Goal: Information Seeking & Learning: Learn about a topic

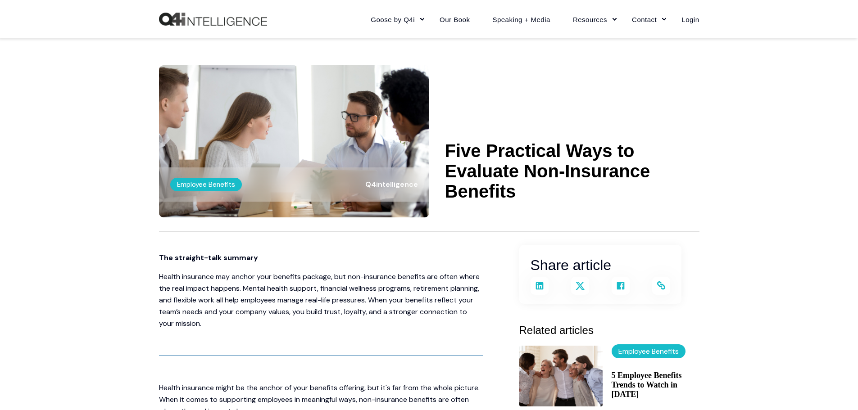
scroll to position [630, 0]
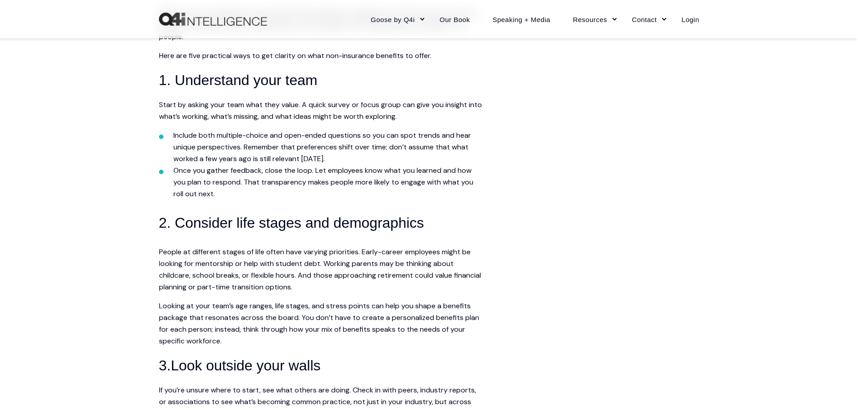
click at [310, 116] on span "Start by asking your team what they value. A quick survey or focus group can gi…" at bounding box center [320, 110] width 323 height 21
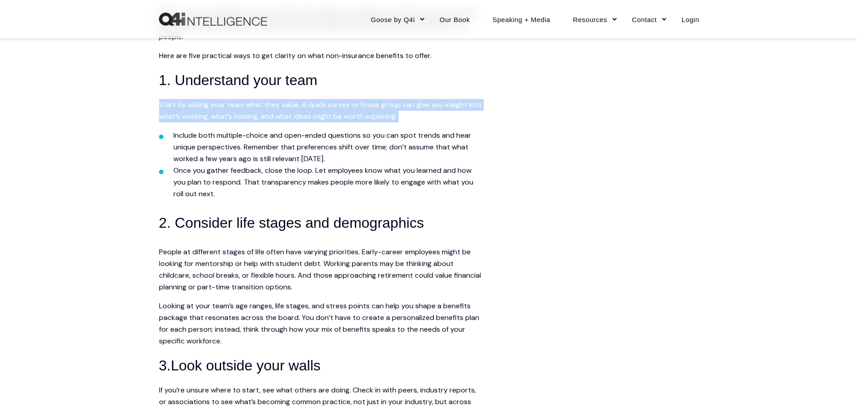
click at [310, 116] on span "Start by asking your team what they value. A quick survey or focus group can gi…" at bounding box center [320, 110] width 323 height 21
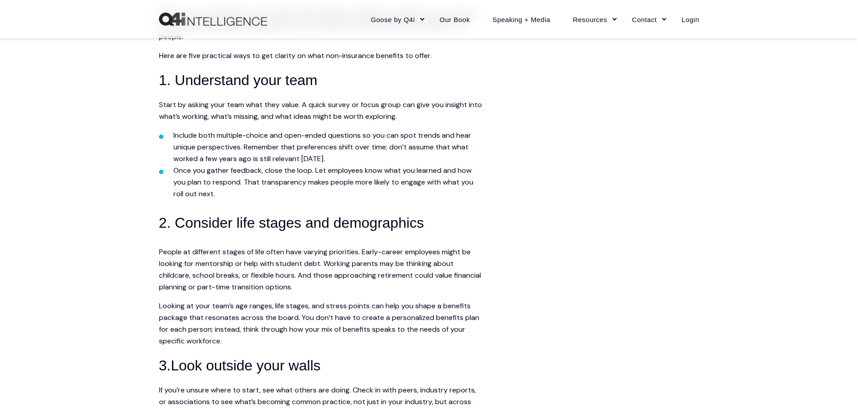
click at [164, 271] on span "People at different stages of life often have varying priorities. Early-career …" at bounding box center [320, 269] width 322 height 45
click at [302, 105] on span "Start by asking your team what they value. A quick survey or focus group can gi…" at bounding box center [320, 110] width 323 height 21
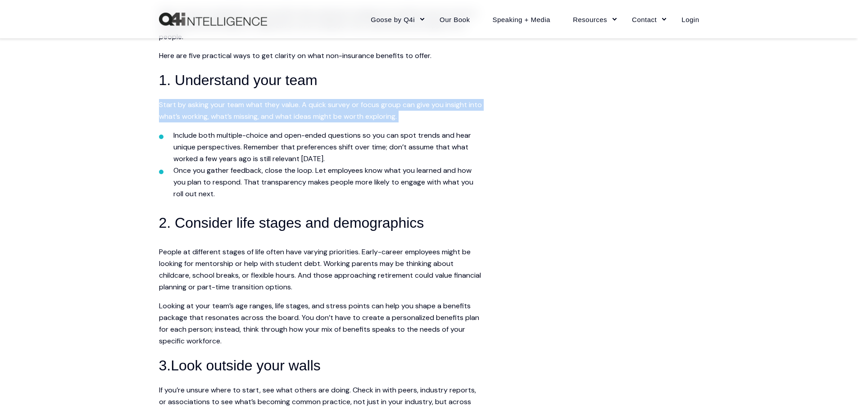
click at [302, 105] on span "Start by asking your team what they value. A quick survey or focus group can gi…" at bounding box center [320, 110] width 323 height 21
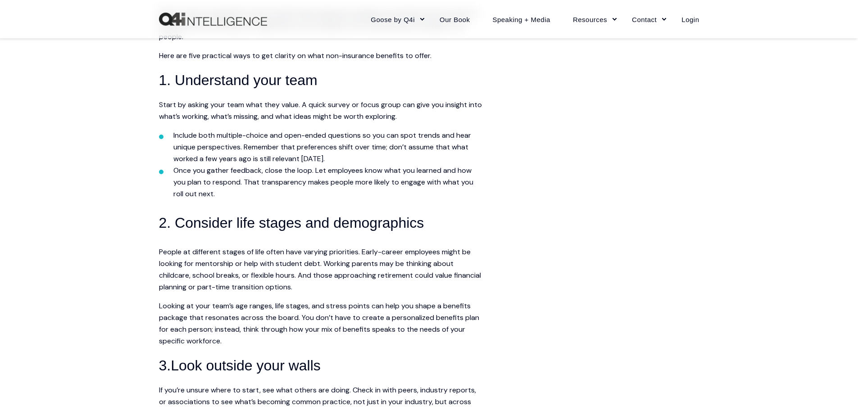
click at [443, 261] on span "People at different stages of life often have varying priorities. Early-career …" at bounding box center [320, 269] width 322 height 45
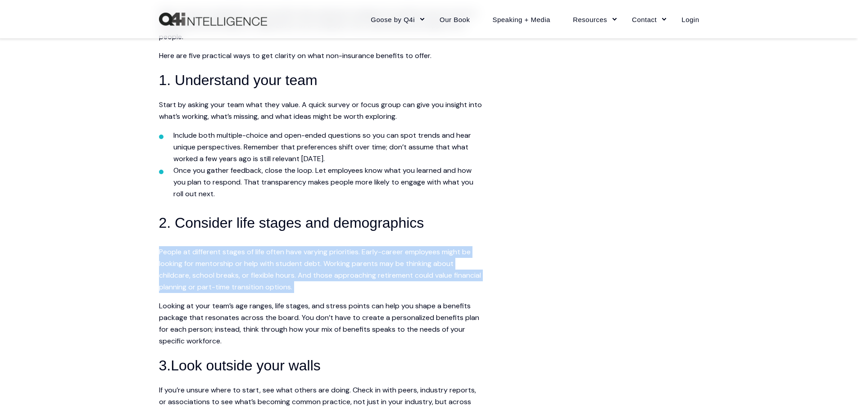
click at [443, 261] on span "People at different stages of life often have varying priorities. Early-career …" at bounding box center [320, 269] width 322 height 45
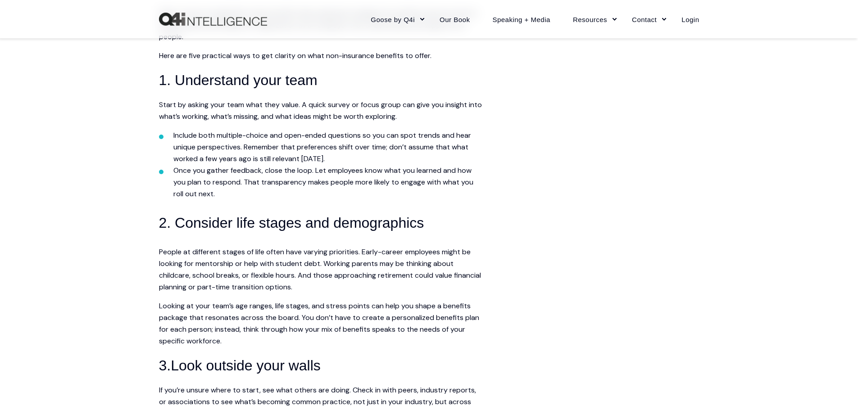
click at [312, 112] on span "Start by asking your team what they value. A quick survey or focus group can gi…" at bounding box center [320, 110] width 323 height 21
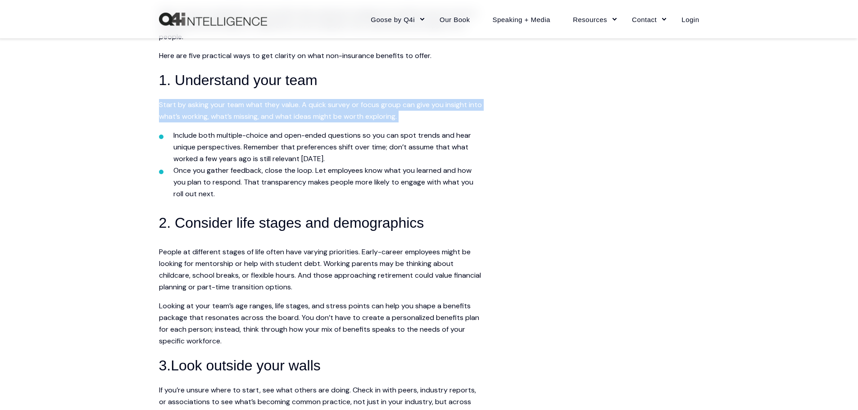
click at [312, 112] on span "Start by asking your team what they value. A quick survey or focus group can gi…" at bounding box center [320, 110] width 323 height 21
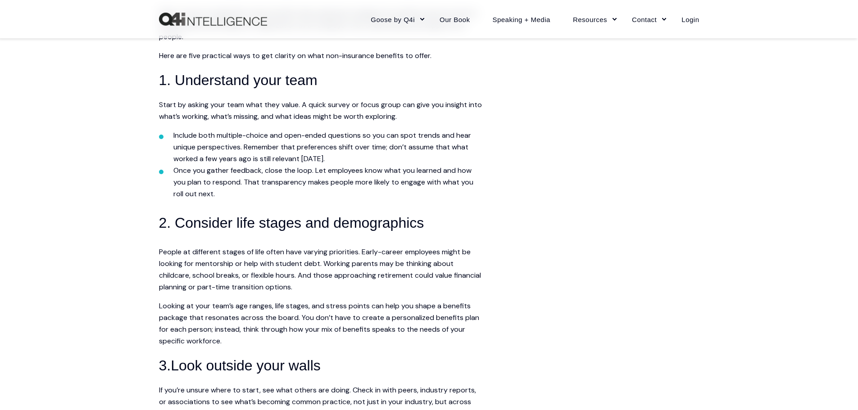
click at [424, 264] on span "People at different stages of life often have varying priorities. Early-career …" at bounding box center [320, 269] width 322 height 45
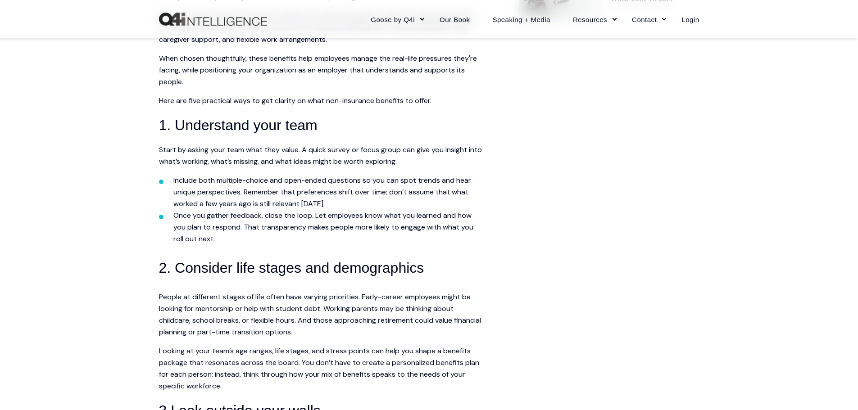
click at [447, 184] on span "Include both multiple-choice and open-ended questions so you can spot trends an…" at bounding box center [322, 192] width 298 height 33
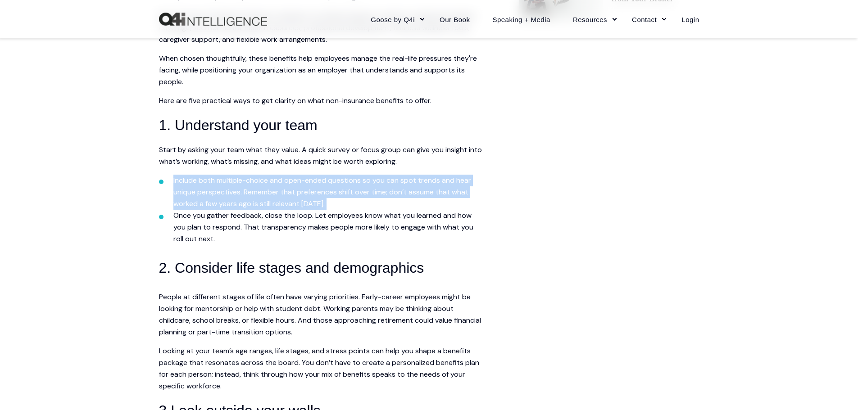
click at [447, 184] on span "Include both multiple-choice and open-ended questions so you can spot trends an…" at bounding box center [322, 192] width 298 height 33
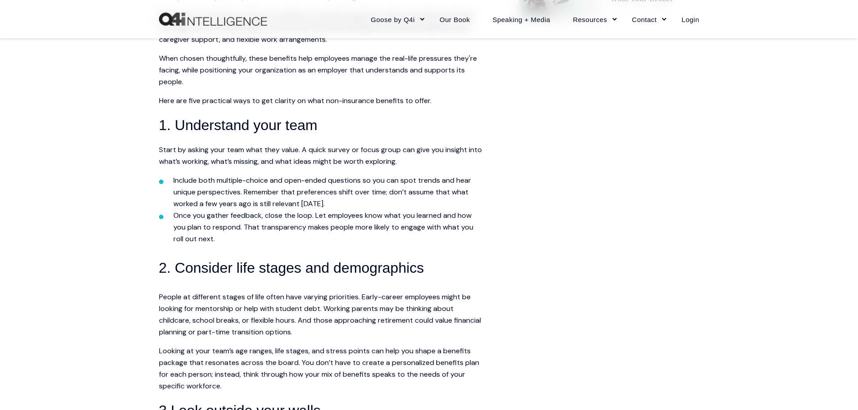
click at [675, 72] on main "Share article Link copied The straight-talk summary Gen Z is navigating mental …" at bounding box center [429, 314] width 540 height 1309
click at [454, 186] on li "Include both multiple-choice and open-ended questions so you can spot trends an…" at bounding box center [328, 192] width 310 height 35
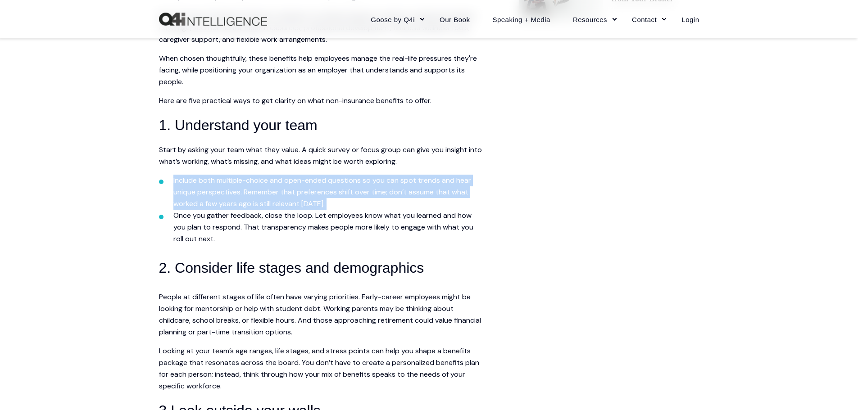
click at [454, 186] on li "Include both multiple-choice and open-ended questions so you can spot trends an…" at bounding box center [328, 192] width 310 height 35
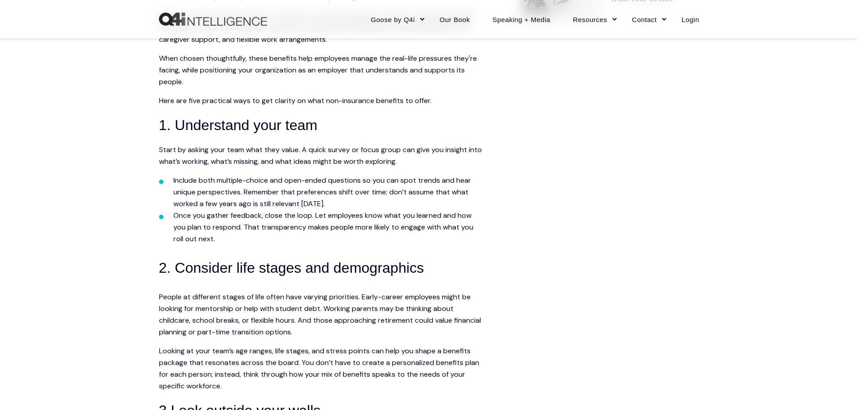
click at [740, 310] on div "Skip to content Close Goose by Q4i Goose Platform Goose Pricing MORE™ Sales Tra…" at bounding box center [429, 342] width 858 height 1854
click at [451, 184] on span "Include both multiple-choice and open-ended questions so you can spot trends an…" at bounding box center [322, 192] width 298 height 33
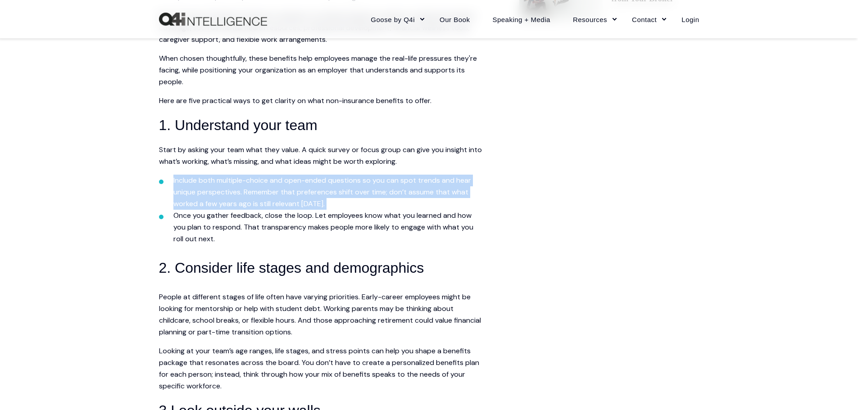
click at [451, 184] on span "Include both multiple-choice and open-ended questions so you can spot trends an…" at bounding box center [322, 192] width 298 height 33
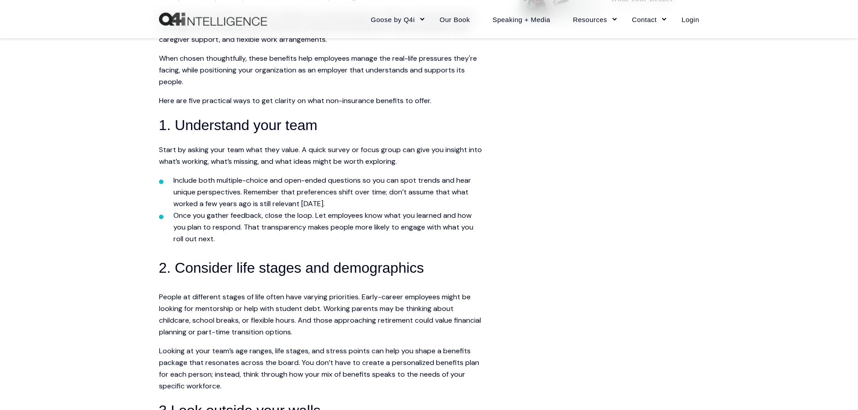
click at [616, 86] on main "Share article Link copied The straight-talk summary Gen Z is navigating mental …" at bounding box center [429, 314] width 540 height 1309
click at [459, 181] on span "Include both multiple-choice and open-ended questions so you can spot trends an…" at bounding box center [322, 192] width 298 height 33
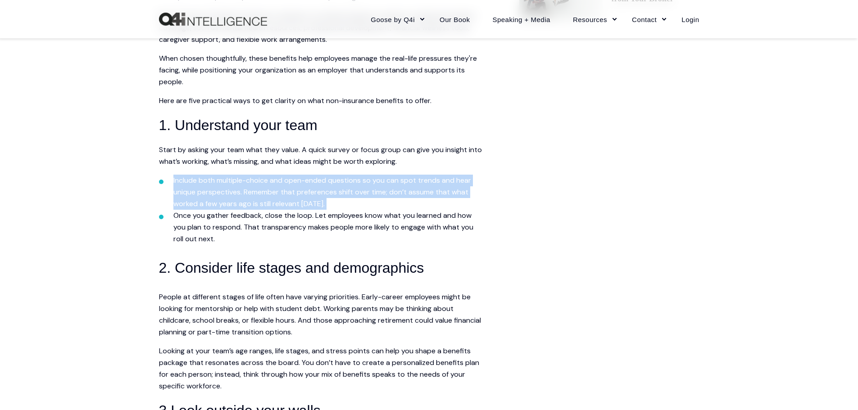
click at [459, 181] on span "Include both multiple-choice and open-ended questions so you can spot trends an…" at bounding box center [322, 192] width 298 height 33
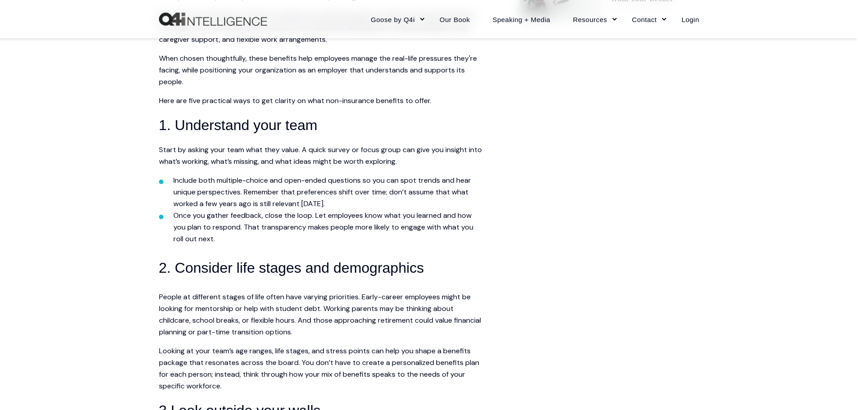
click at [680, 288] on main "Share article Link copied The straight-talk summary Gen Z is navigating mental …" at bounding box center [429, 314] width 540 height 1309
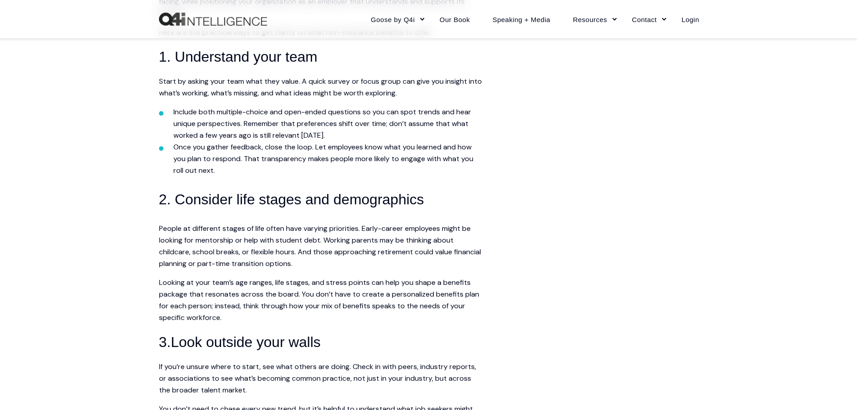
scroll to position [658, 0]
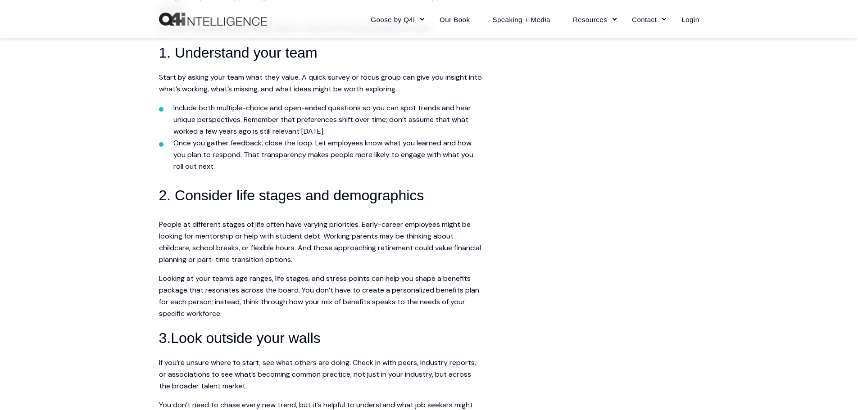
click at [604, 138] on main "Share article Link copied The straight-talk summary Gen Z is navigating mental …" at bounding box center [429, 241] width 540 height 1309
drag, startPoint x: 623, startPoint y: 205, endPoint x: 606, endPoint y: 239, distance: 37.9
click at [608, 238] on main "Share article Link copied The straight-talk summary Gen Z is navigating mental …" at bounding box center [429, 241] width 540 height 1309
click at [309, 225] on span "People at different stages of life often have varying priorities. Early-career …" at bounding box center [320, 242] width 322 height 45
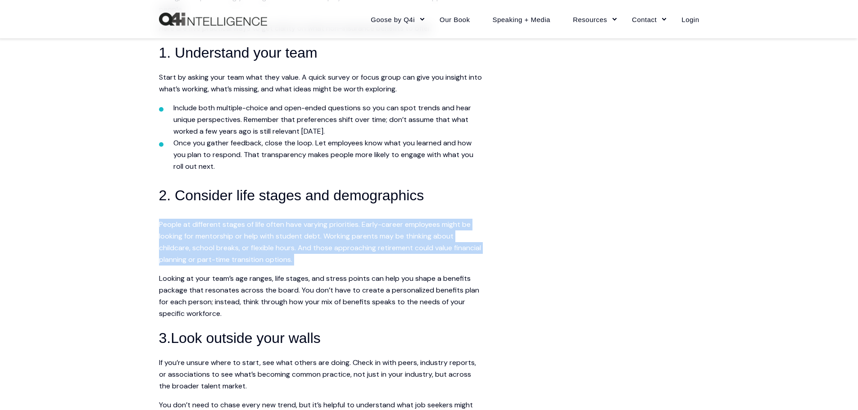
click at [309, 225] on span "People at different stages of life often have varying priorities. Early-career …" at bounding box center [320, 242] width 322 height 45
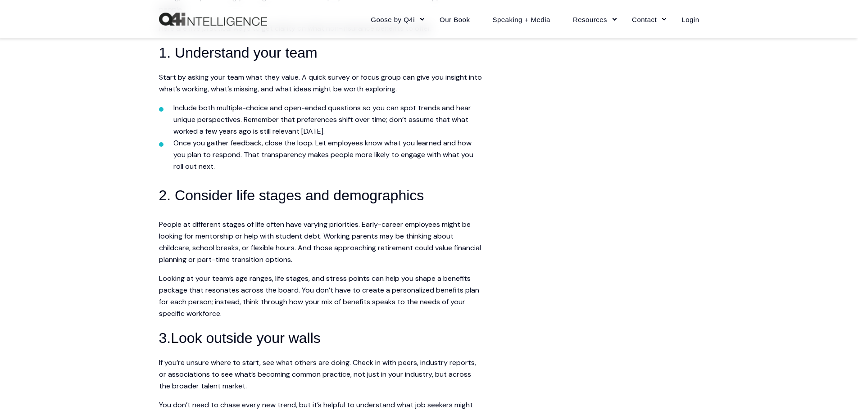
click at [177, 291] on span "Looking at your team’s age ranges, life stages, and stress points can help you …" at bounding box center [319, 296] width 320 height 45
click at [298, 225] on span "People at different stages of life often have varying priorities. Early-career …" at bounding box center [320, 242] width 322 height 45
click at [448, 281] on span "Looking at your team’s age ranges, life stages, and stress points can help you …" at bounding box center [319, 296] width 320 height 45
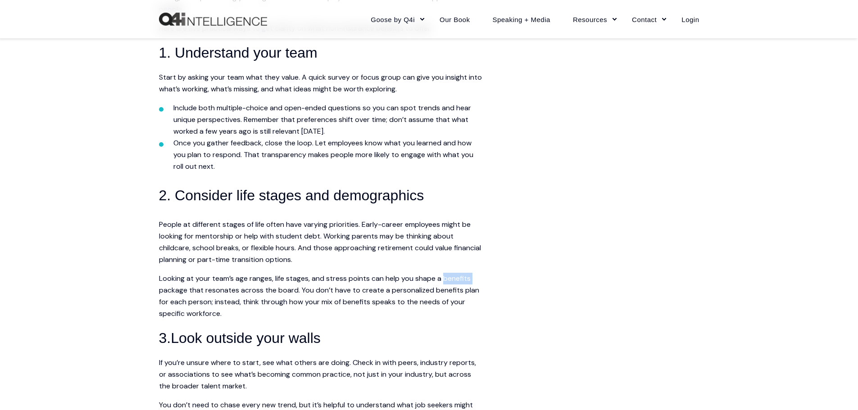
click at [448, 281] on span "Looking at your team’s age ranges, life stages, and stress points can help you …" at bounding box center [319, 296] width 320 height 45
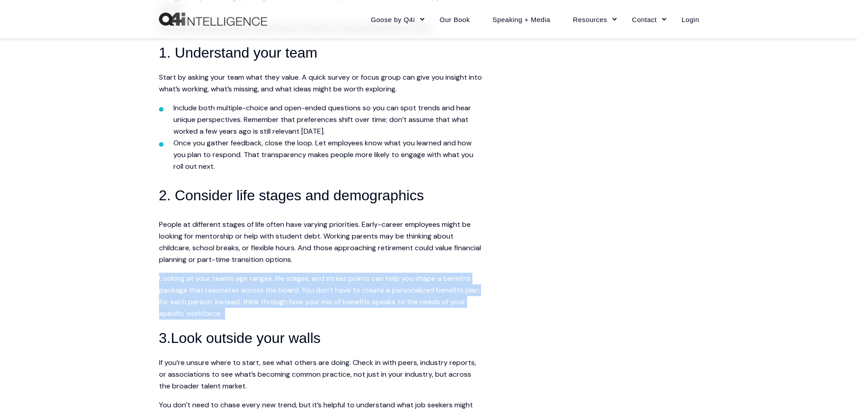
click at [448, 281] on span "Looking at your team’s age ranges, life stages, and stress points can help you …" at bounding box center [319, 296] width 320 height 45
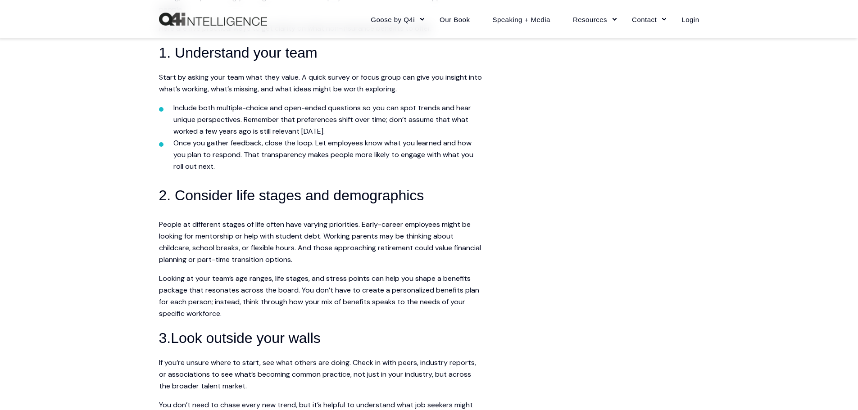
click at [313, 226] on span "People at different stages of life often have varying priorities. Early-career …" at bounding box center [320, 242] width 322 height 45
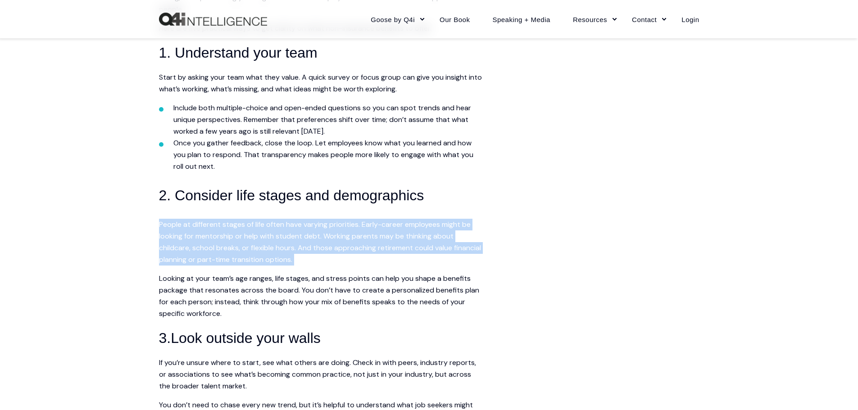
click at [313, 226] on span "People at different stages of life often have varying priorities. Early-career …" at bounding box center [320, 242] width 322 height 45
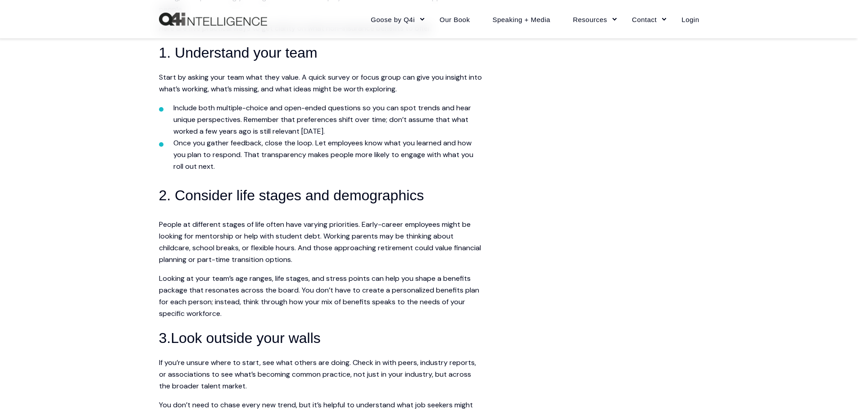
click at [170, 291] on span "Looking at your team’s age ranges, life stages, and stress points can help you …" at bounding box center [319, 296] width 320 height 45
click at [290, 226] on span "People at different stages of life often have varying priorities. Early-career …" at bounding box center [320, 242] width 322 height 45
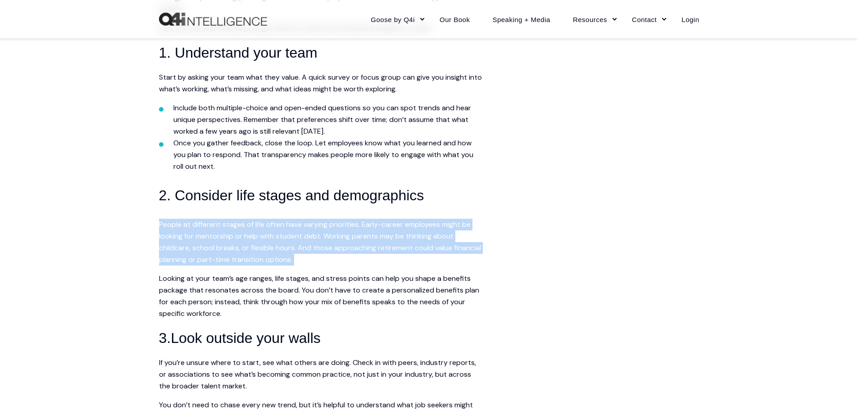
click at [290, 226] on span "People at different stages of life often have varying priorities. Early-career …" at bounding box center [320, 242] width 322 height 45
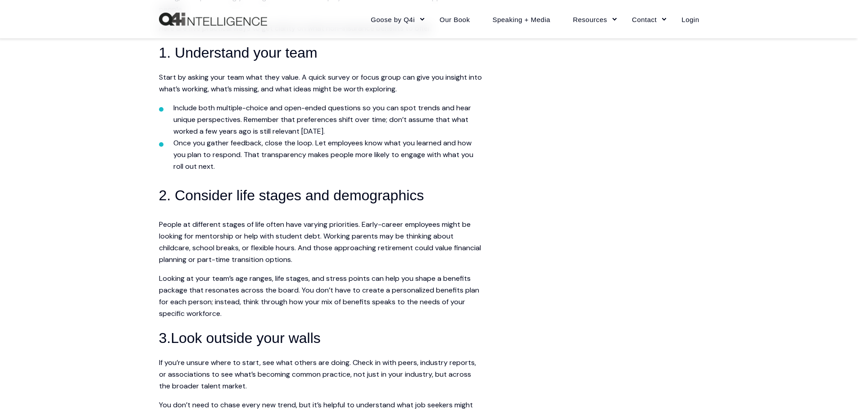
click at [462, 287] on span "Looking at your team’s age ranges, life stages, and stress points can help you …" at bounding box center [319, 296] width 320 height 45
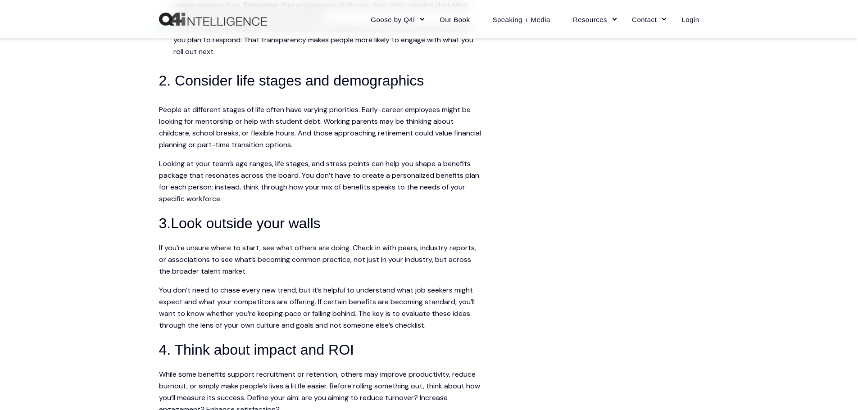
scroll to position [793, 0]
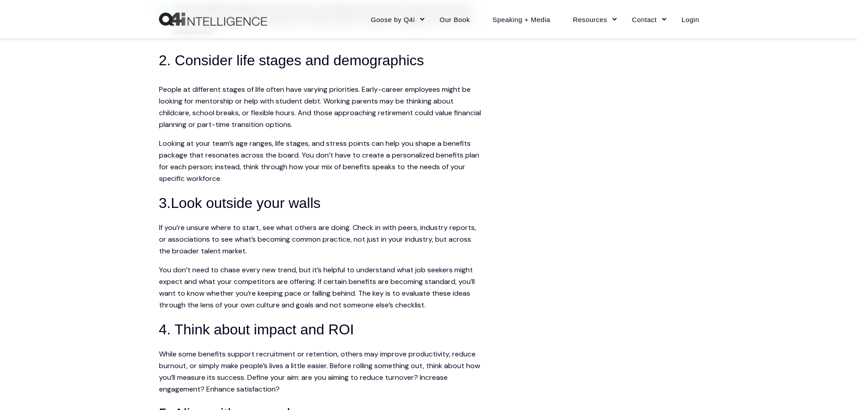
click at [316, 100] on span "People at different stages of life often have varying priorities. Early-career …" at bounding box center [320, 107] width 322 height 45
click at [167, 300] on span "You don’t need to chase every new trend, but it’s helpful to understand what jo…" at bounding box center [317, 287] width 316 height 45
click at [297, 103] on span "People at different stages of life often have varying priorities. Early-career …" at bounding box center [320, 107] width 322 height 45
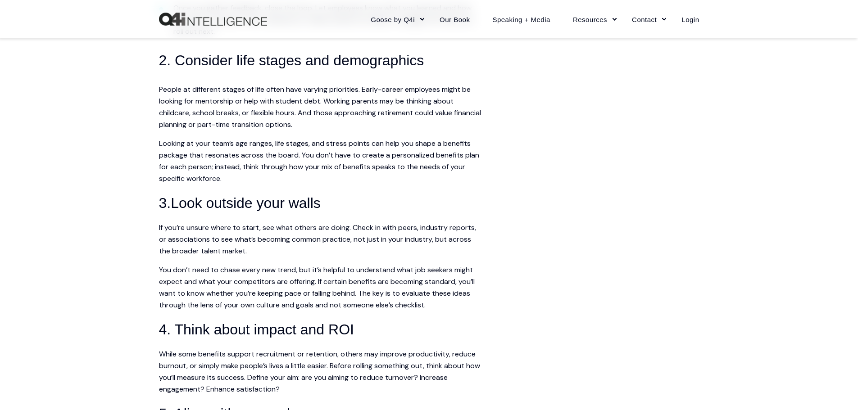
click at [297, 103] on span "People at different stages of life often have varying priorities. Early-career …" at bounding box center [320, 107] width 322 height 45
click at [467, 279] on span "You don’t need to chase every new trend, but it’s helpful to understand what jo…" at bounding box center [317, 287] width 316 height 45
click at [318, 90] on span "People at different stages of life often have varying priorities. Early-career …" at bounding box center [320, 107] width 322 height 45
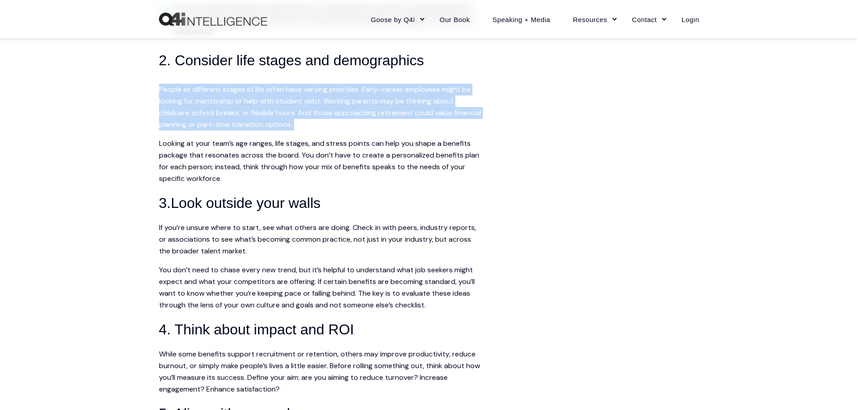
click at [318, 90] on span "People at different stages of life often have varying priorities. Early-career …" at bounding box center [320, 107] width 322 height 45
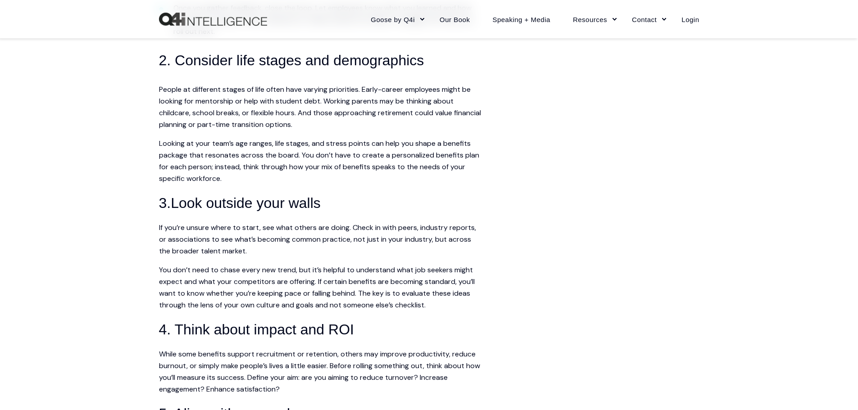
click at [164, 167] on span "Looking at your team’s age ranges, life stages, and stress points can help you …" at bounding box center [319, 161] width 320 height 45
click at [306, 93] on span "People at different stages of life often have varying priorities. Early-career …" at bounding box center [320, 107] width 322 height 45
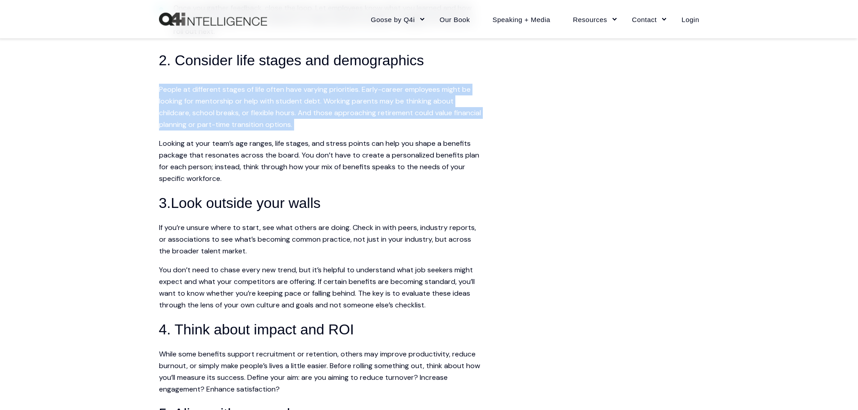
click at [306, 93] on span "People at different stages of life often have varying priorities. Early-career …" at bounding box center [320, 107] width 322 height 45
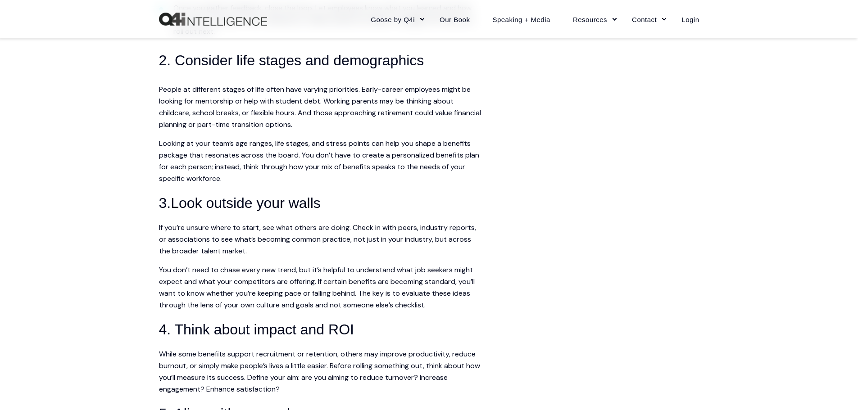
click at [456, 157] on span "Looking at your team’s age ranges, life stages, and stress points can help you …" at bounding box center [319, 161] width 320 height 45
click at [453, 160] on p "Looking at your team’s age ranges, life stages, and stress points can help you …" at bounding box center [321, 161] width 324 height 47
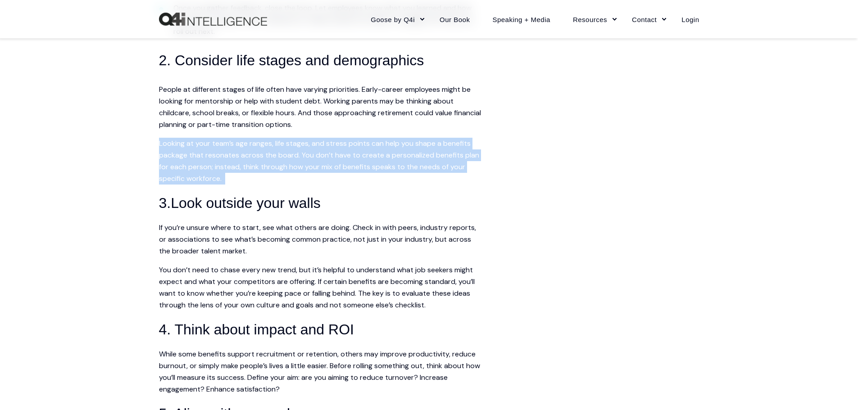
click at [453, 160] on p "Looking at your team’s age ranges, life stages, and stress points can help you …" at bounding box center [321, 161] width 324 height 47
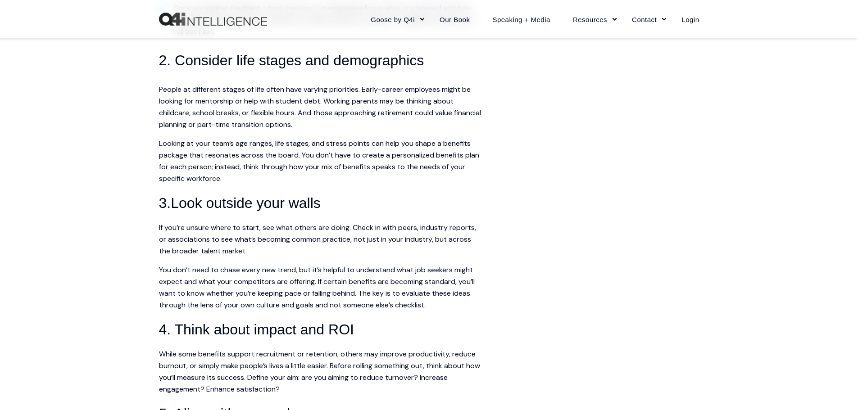
click at [303, 104] on span "People at different stages of life often have varying priorities. Early-career …" at bounding box center [320, 107] width 322 height 45
click at [322, 93] on span "People at different stages of life often have varying priorities. Early-career …" at bounding box center [320, 107] width 322 height 45
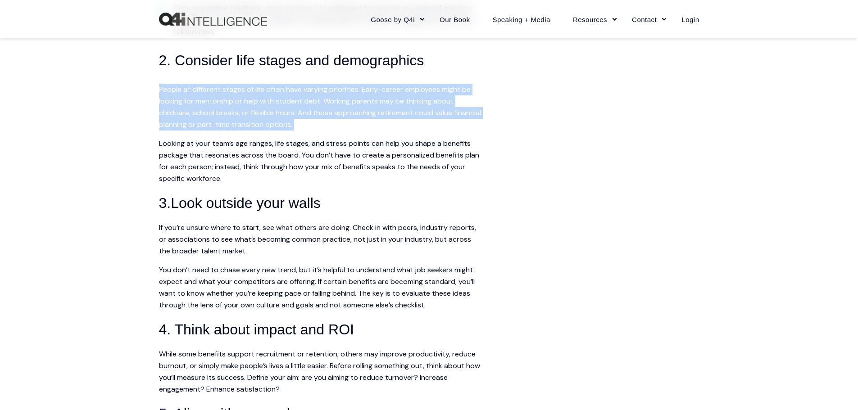
click at [322, 93] on span "People at different stages of life often have varying priorities. Early-career …" at bounding box center [320, 107] width 322 height 45
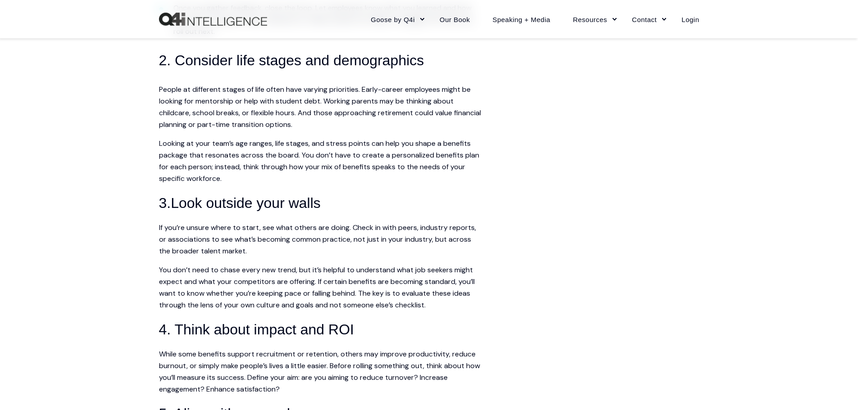
click at [165, 165] on span "Looking at your team’s age ranges, life stages, and stress points can help you …" at bounding box center [319, 161] width 320 height 45
click at [305, 94] on article "Share article Link copied The straight-talk summary Gen Z is navigating mental …" at bounding box center [321, 106] width 324 height 1309
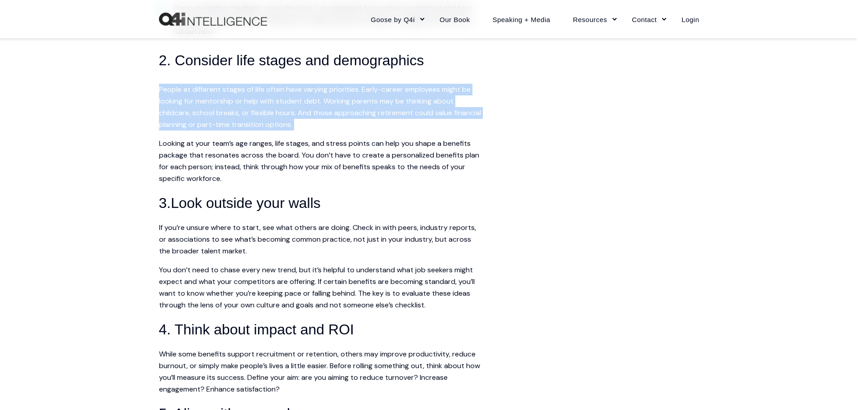
click at [305, 94] on article "Share article Link copied The straight-talk summary Gen Z is navigating mental …" at bounding box center [321, 106] width 324 height 1309
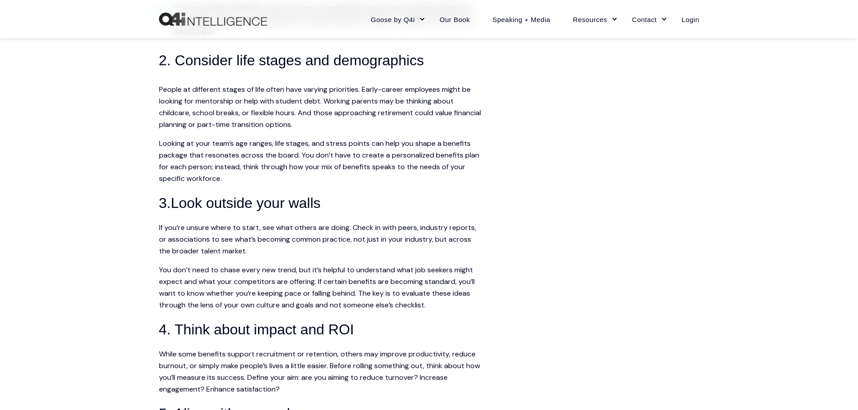
click at [460, 156] on span "Looking at your team’s age ranges, life stages, and stress points can help you …" at bounding box center [319, 161] width 320 height 45
click at [308, 92] on span "People at different stages of life often have varying priorities. Early-career …" at bounding box center [320, 107] width 322 height 45
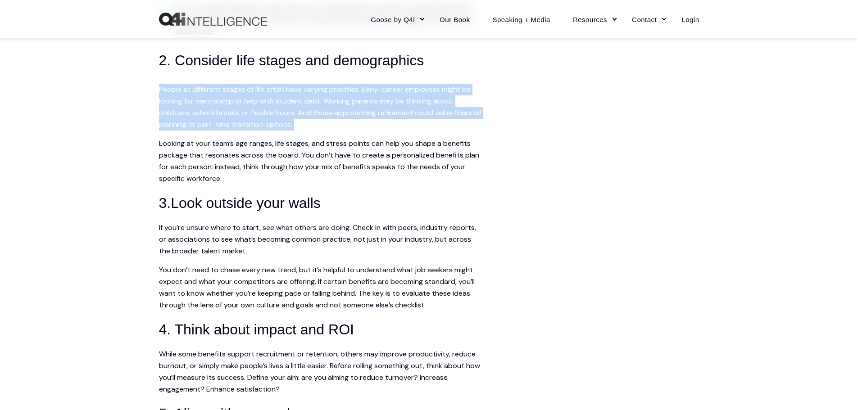
click at [308, 92] on span "People at different stages of life often have varying priorities. Early-career …" at bounding box center [320, 107] width 322 height 45
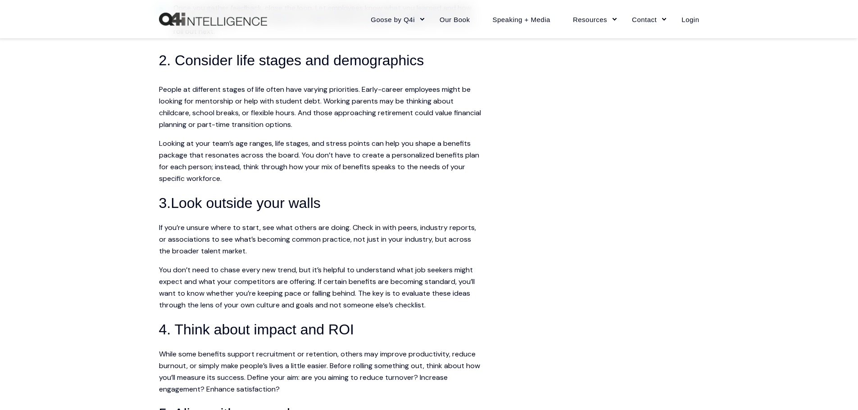
click at [166, 166] on span "Looking at your team’s age ranges, life stages, and stress points can help you …" at bounding box center [319, 161] width 320 height 45
click at [311, 91] on span "People at different stages of life often have varying priorities. Early-career …" at bounding box center [320, 107] width 322 height 45
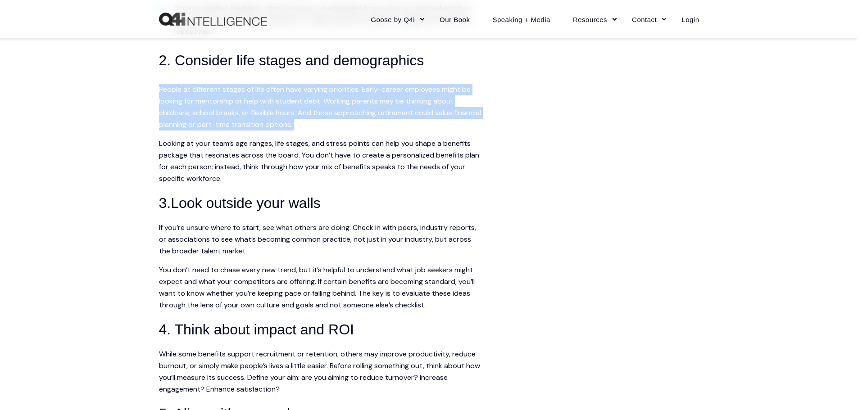
click at [311, 91] on span "People at different stages of life often have varying priorities. Early-career …" at bounding box center [320, 107] width 322 height 45
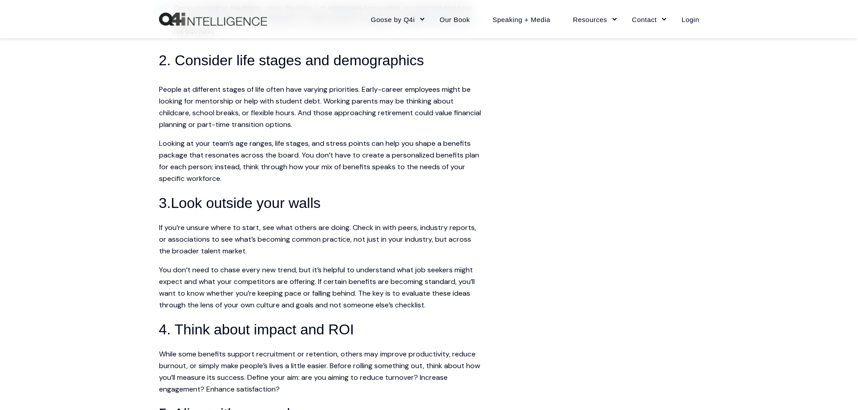
click at [459, 155] on span "Looking at your team’s age ranges, life stages, and stress points can help you …" at bounding box center [319, 161] width 320 height 45
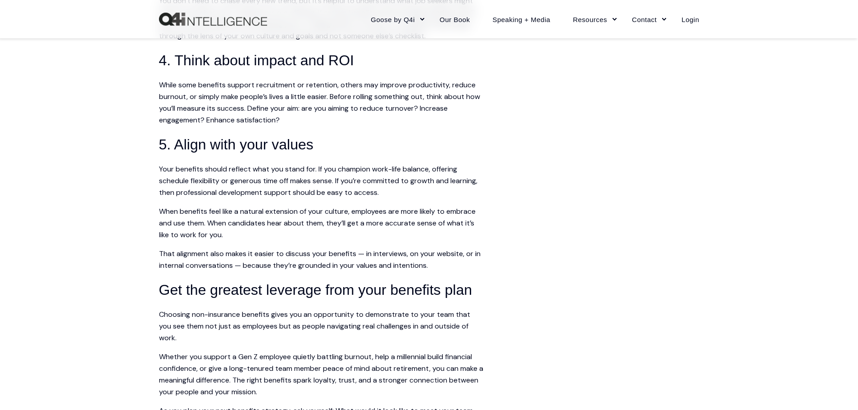
scroll to position [1063, 0]
click at [308, 92] on span "While some benefits support recruitment or retention, others may improve produc…" at bounding box center [319, 101] width 321 height 45
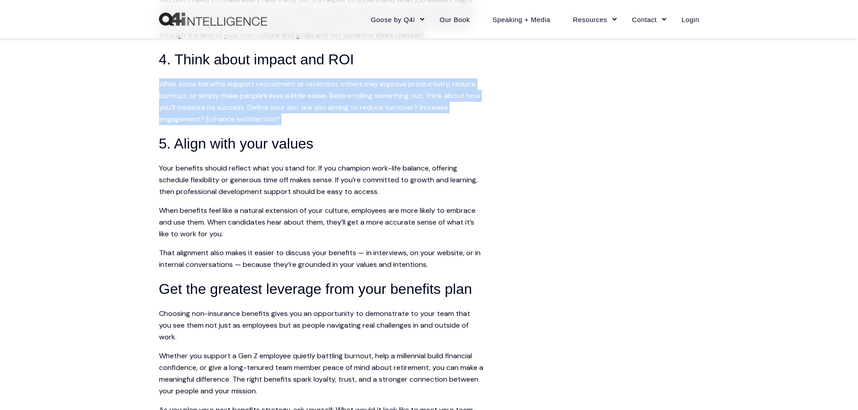
click at [308, 92] on span "While some benefits support recruitment or retention, others may improve produc…" at bounding box center [319, 101] width 321 height 45
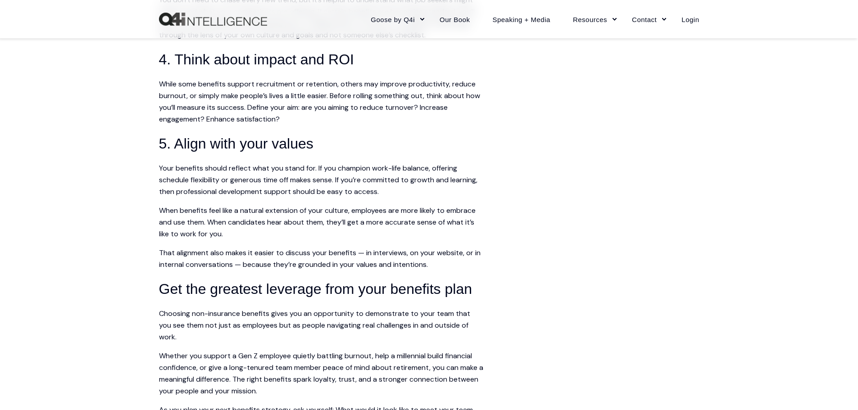
click at [320, 177] on span "Your benefits should reflect what you stand for. If you champion work-life bala…" at bounding box center [318, 179] width 318 height 33
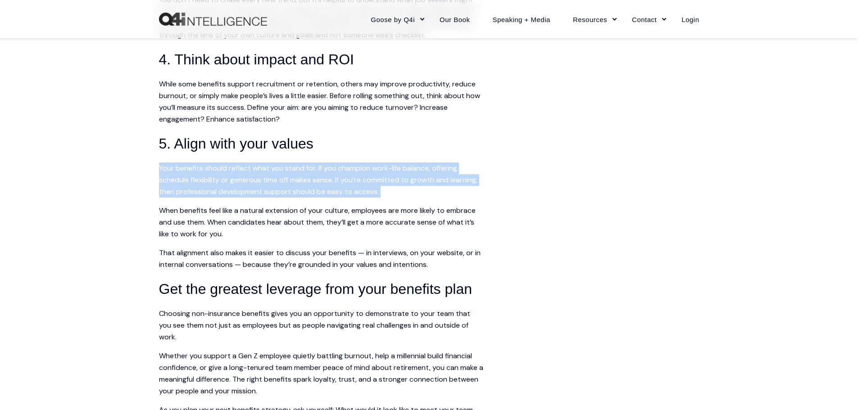
click at [320, 177] on span "Your benefits should reflect what you stand for. If you champion work-life bala…" at bounding box center [318, 179] width 318 height 33
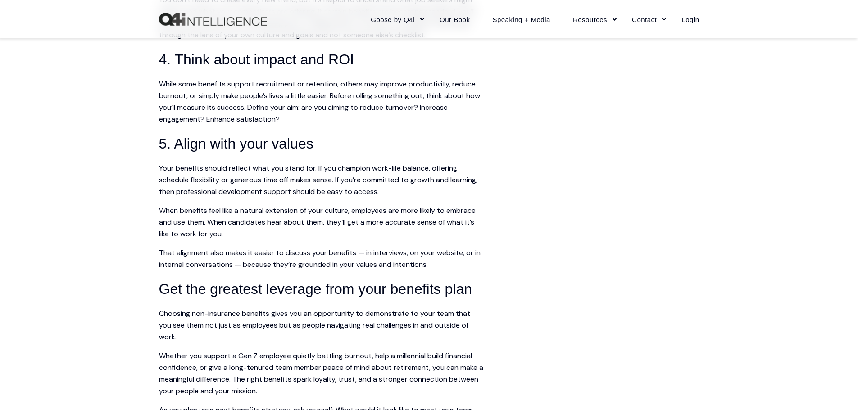
click at [316, 98] on span "While some benefits support recruitment or retention, others may improve produc…" at bounding box center [319, 101] width 321 height 45
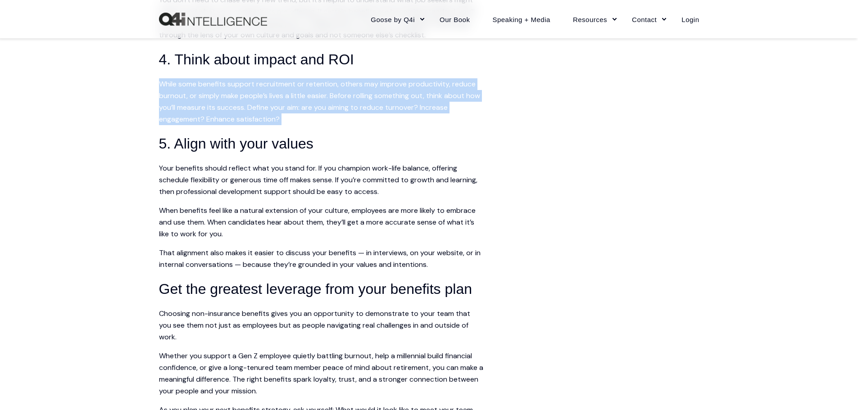
click at [316, 98] on span "While some benefits support recruitment or retention, others may improve produc…" at bounding box center [319, 101] width 321 height 45
click at [353, 92] on span "While some benefits support recruitment or retention, others may improve produc…" at bounding box center [319, 101] width 321 height 45
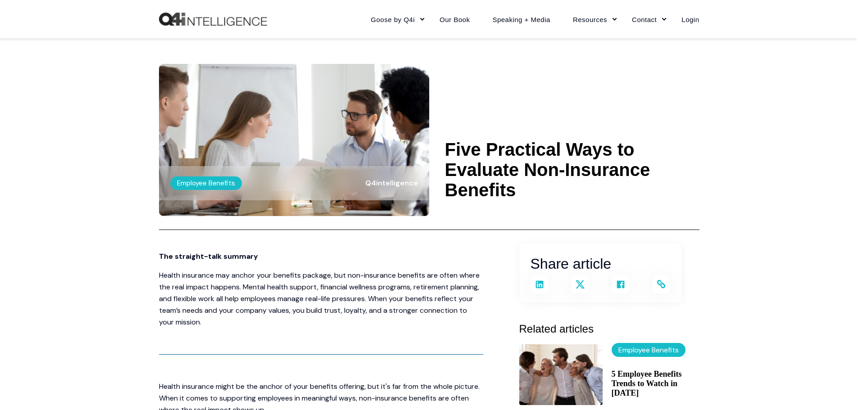
scroll to position [0, 0]
